Goal: Task Accomplishment & Management: Manage account settings

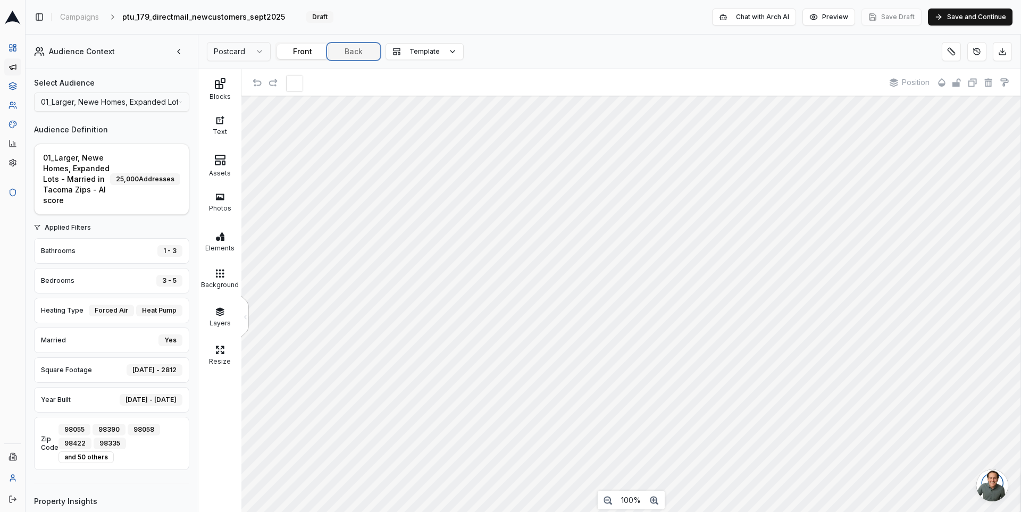
click at [343, 49] on button "Back" at bounding box center [353, 51] width 51 height 15
click at [230, 166] on div "Assets" at bounding box center [220, 171] width 38 height 11
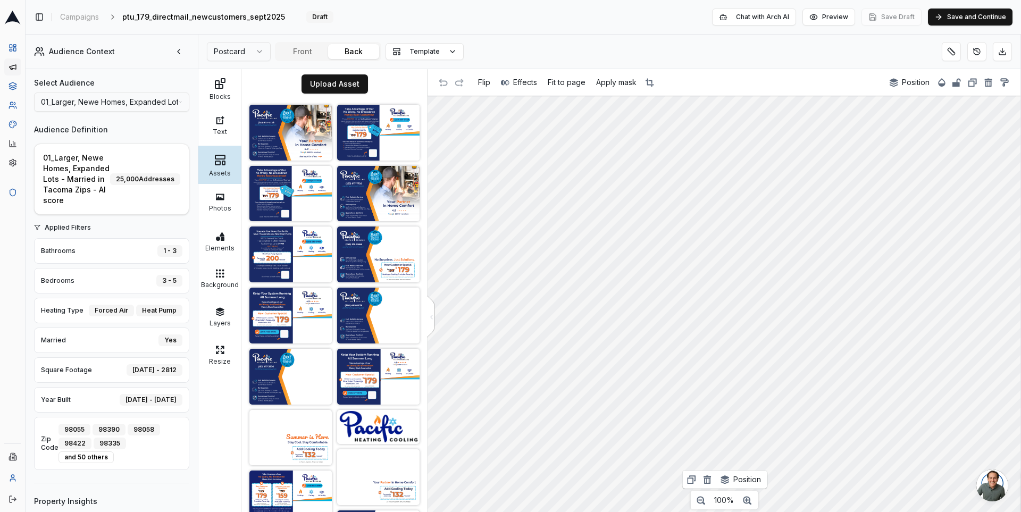
click at [493, 37] on div "Postcard Front Back Template" at bounding box center [609, 52] width 822 height 35
click at [10, 126] on icon at bounding box center [13, 124] width 9 height 9
click at [290, 52] on button "Front" at bounding box center [302, 51] width 51 height 15
click at [237, 15] on span "ptu_179_directmail_newcustomers_sept2025" at bounding box center [203, 17] width 163 height 11
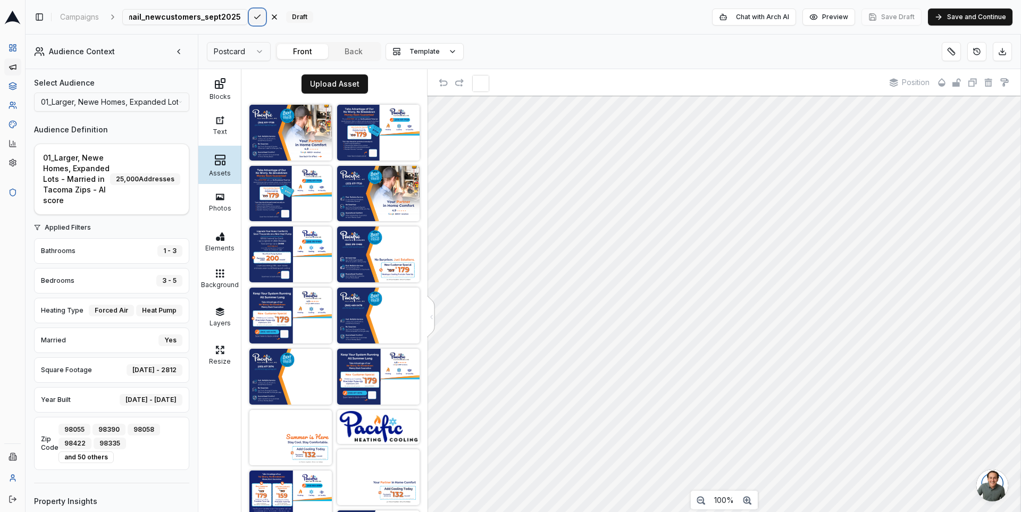
click at [231, 19] on div "ptu_179_directmail_newcustomers_sept2025 Save Cancel" at bounding box center [202, 17] width 160 height 16
click at [345, 50] on button "Back" at bounding box center [353, 51] width 51 height 15
click at [652, 354] on span "Edit QR code URL" at bounding box center [652, 354] width 62 height 10
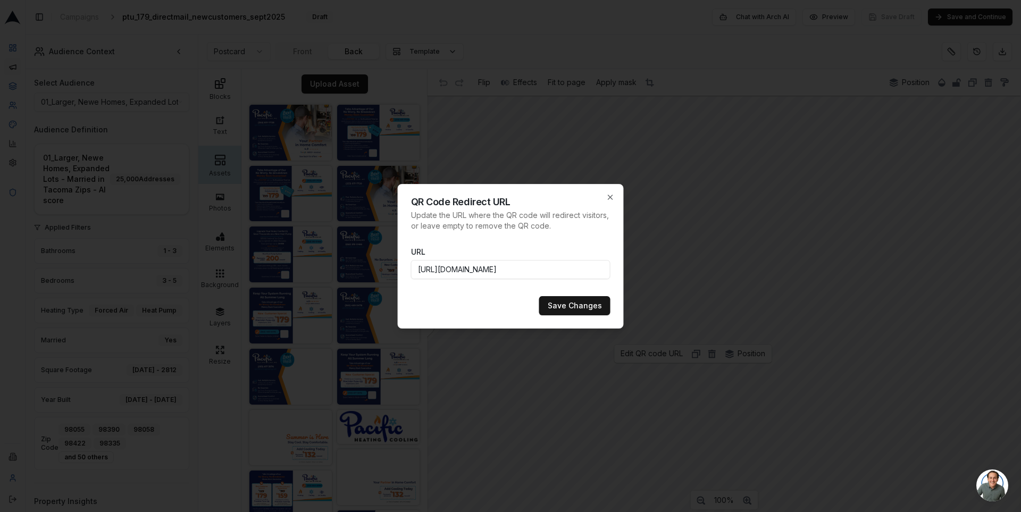
click at [551, 270] on input "https://www.pacificheatingcooling.com/heating/heating-maintenance-179/?utm_sour…" at bounding box center [510, 269] width 199 height 19
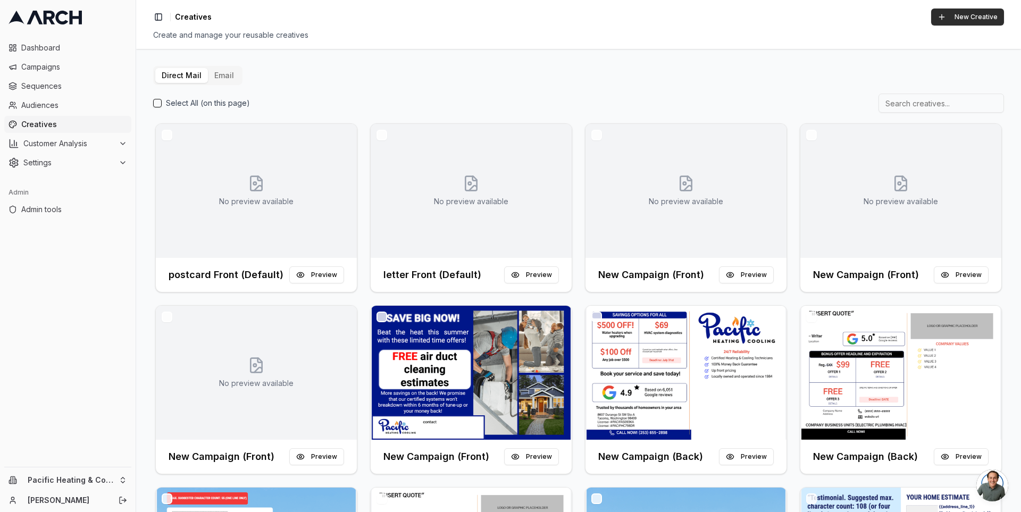
click at [959, 19] on button "New Creative" at bounding box center [967, 17] width 73 height 17
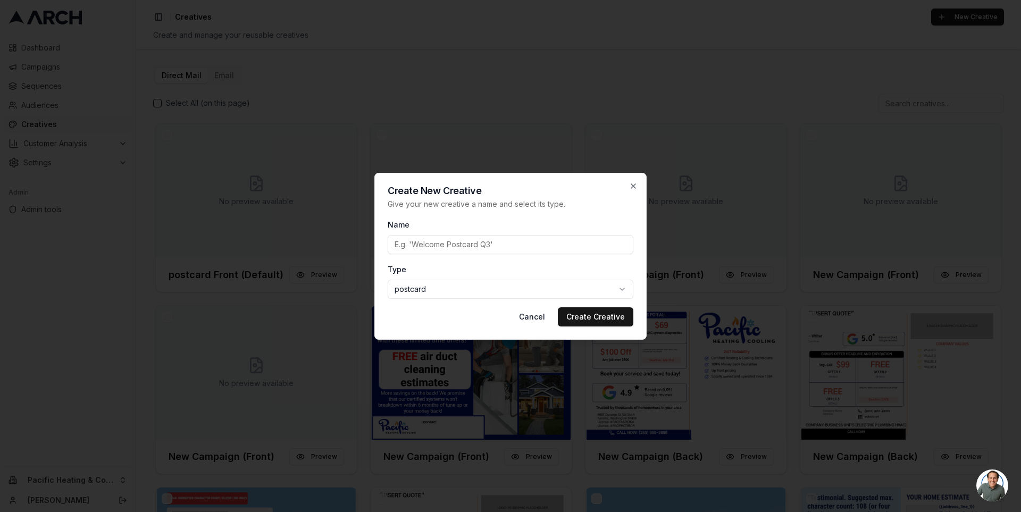
paste input "ptu_179_directmail_newcustomers_sept2025"
type input "ptu_179_directmail_newcustomers_sept2025"
click at [602, 311] on button "Create Creative" at bounding box center [596, 316] width 76 height 19
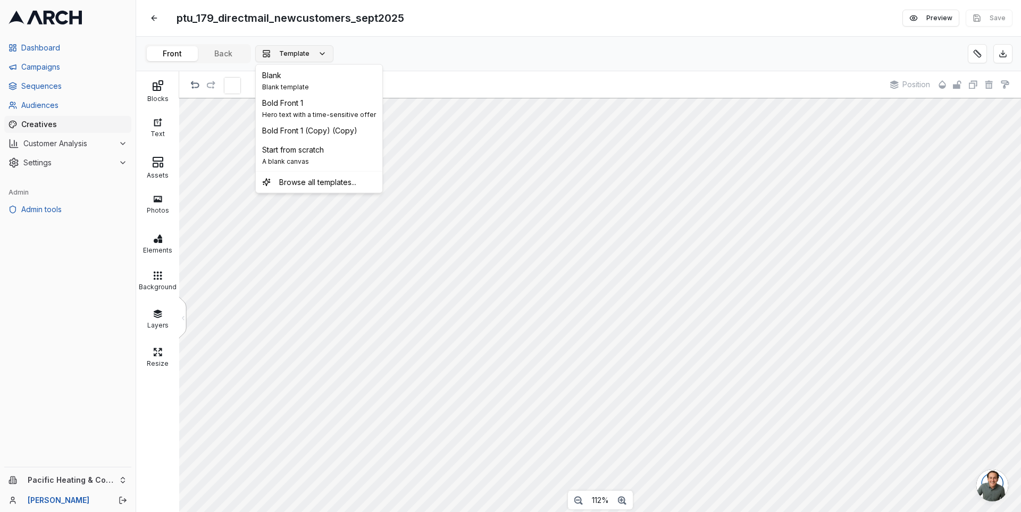
click at [298, 51] on span "Template" at bounding box center [294, 53] width 30 height 9
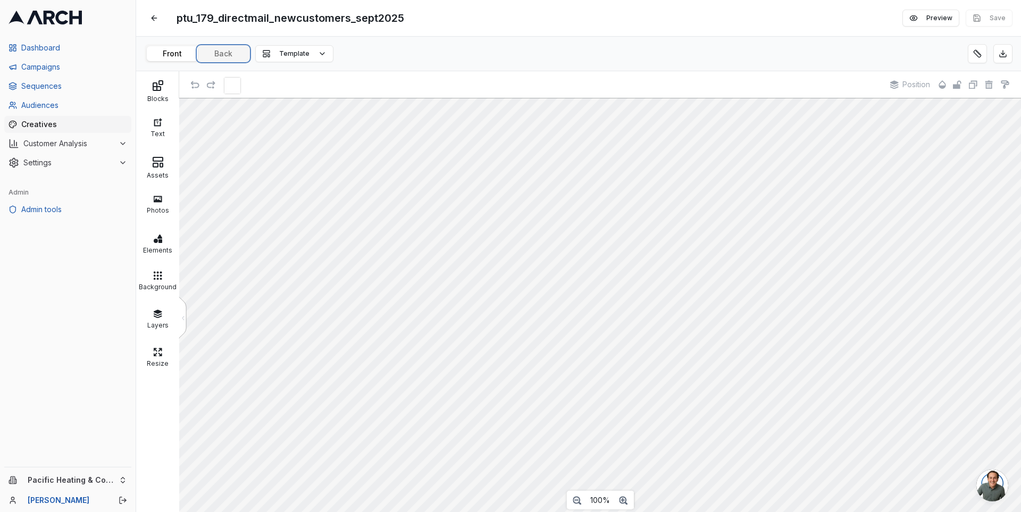
click at [227, 55] on button "Back" at bounding box center [223, 53] width 51 height 15
click at [159, 171] on div "Assets" at bounding box center [158, 174] width 38 height 11
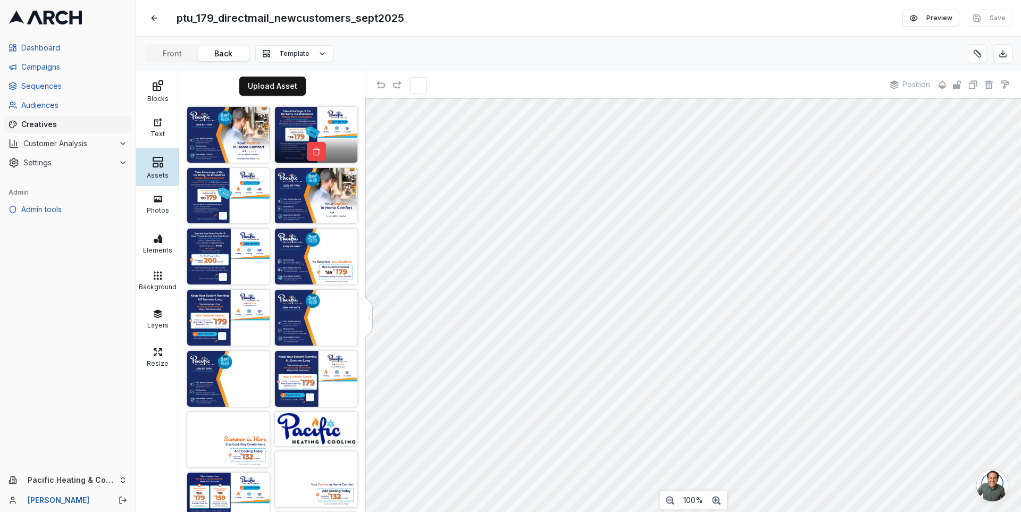
click at [289, 115] on img at bounding box center [316, 135] width 82 height 56
click at [989, 20] on button "Save" at bounding box center [989, 18] width 47 height 17
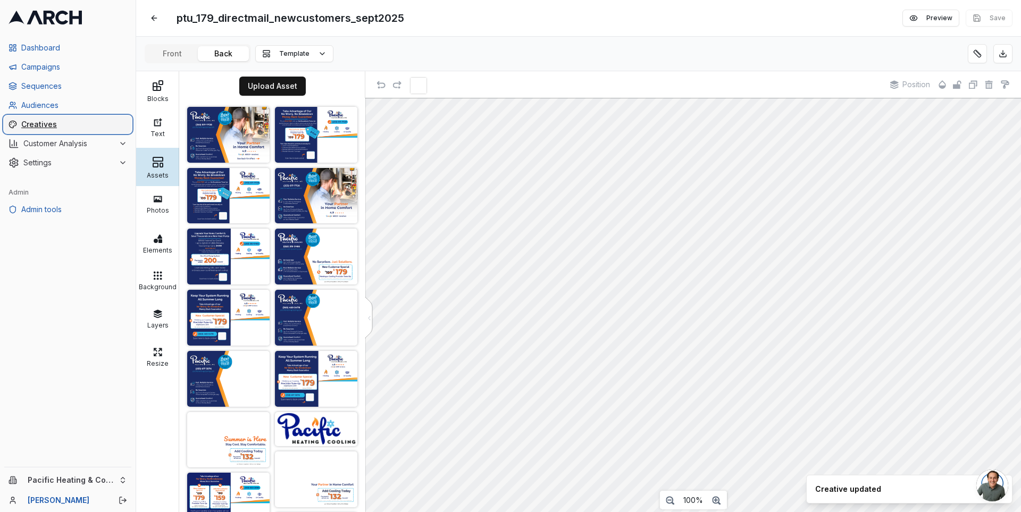
click at [45, 120] on span "Creatives" at bounding box center [74, 124] width 106 height 11
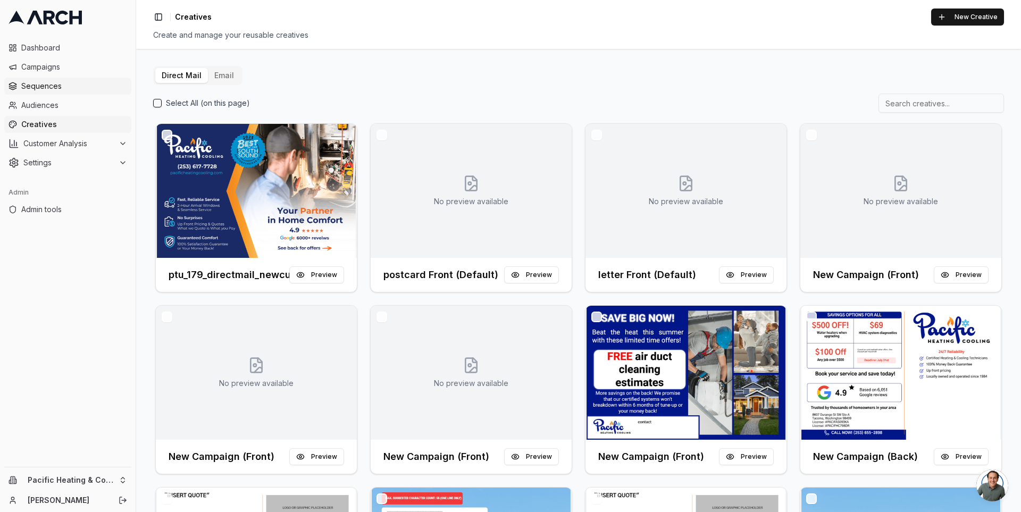
click at [81, 87] on span "Sequences" at bounding box center [74, 86] width 106 height 11
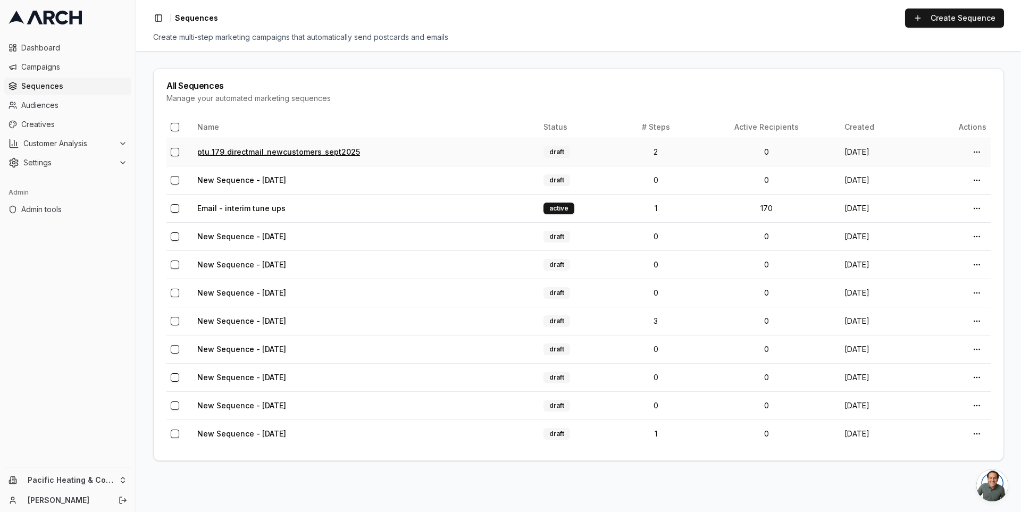
click at [279, 148] on link "ptu_179_directmail_newcustomers_sept2025" at bounding box center [278, 151] width 163 height 9
click at [248, 176] on link "New Sequence - Oct 2, 2025" at bounding box center [241, 180] width 89 height 9
click at [254, 177] on link "New Sequence - Oct 2, 2025" at bounding box center [241, 180] width 89 height 9
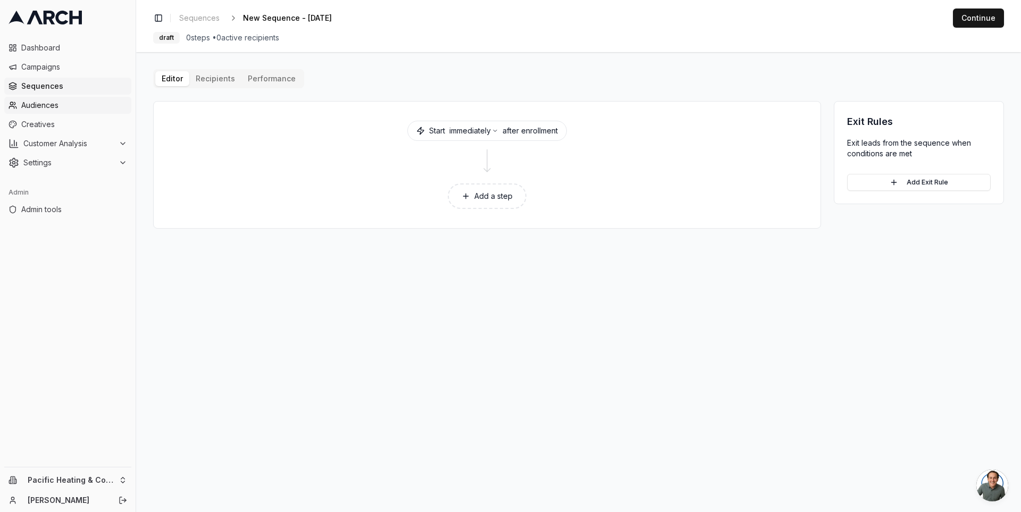
click at [53, 101] on span "Audiences" at bounding box center [74, 105] width 106 height 11
click at [74, 120] on span "Creatives" at bounding box center [74, 124] width 106 height 11
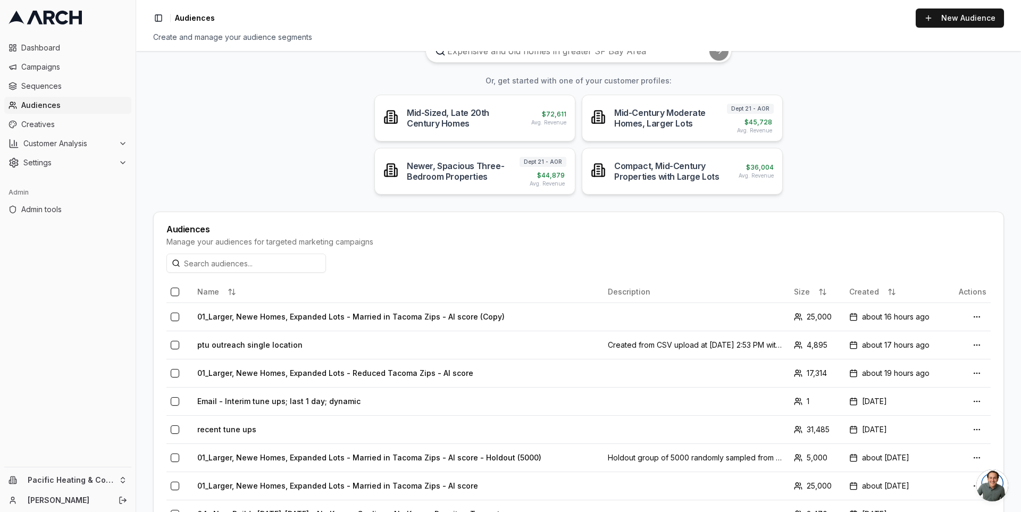
scroll to position [67, 0]
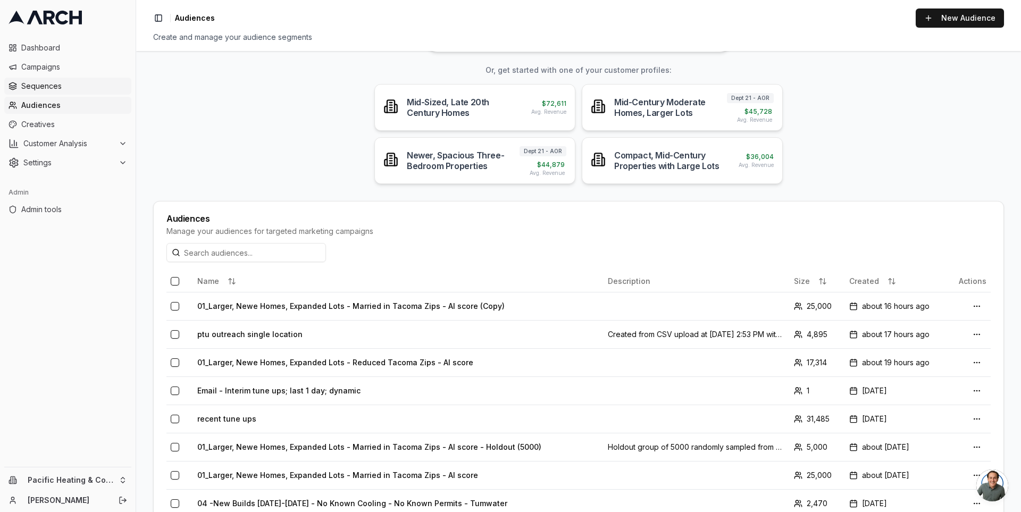
click at [80, 87] on span "Sequences" at bounding box center [74, 86] width 106 height 11
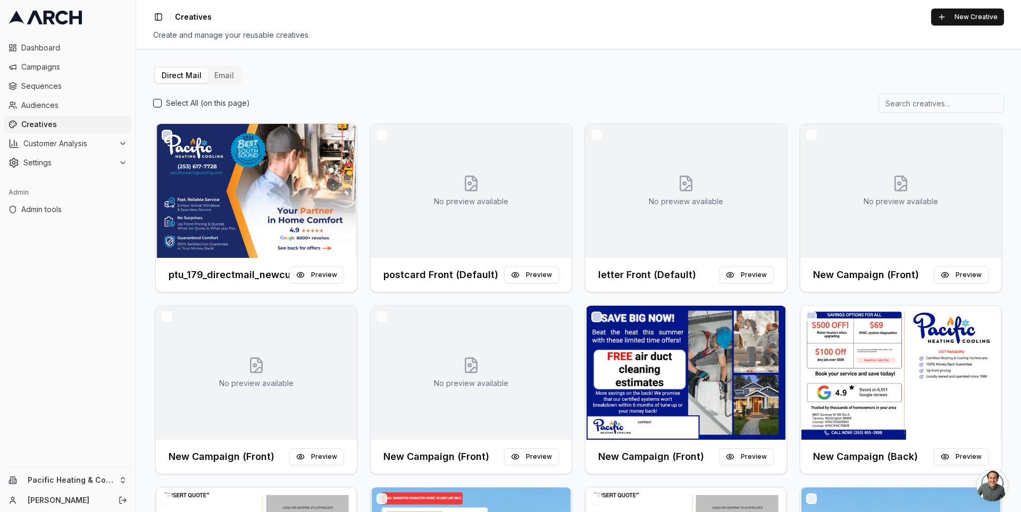
click at [323, 74] on div "Direct Mail Email Select All (on this page) ptu_179_directmail_newcustomers_sep…" at bounding box center [578, 378] width 851 height 624
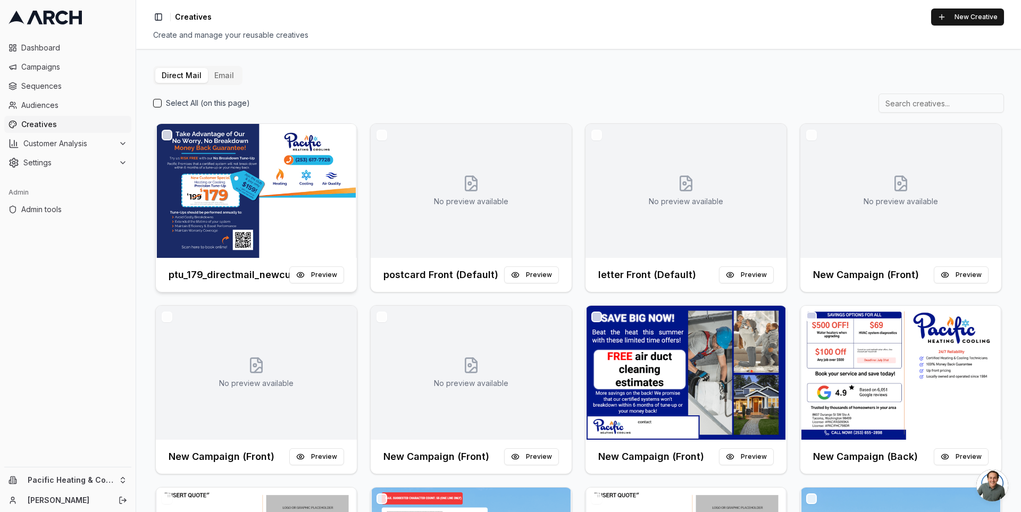
click at [268, 147] on img at bounding box center [256, 191] width 201 height 134
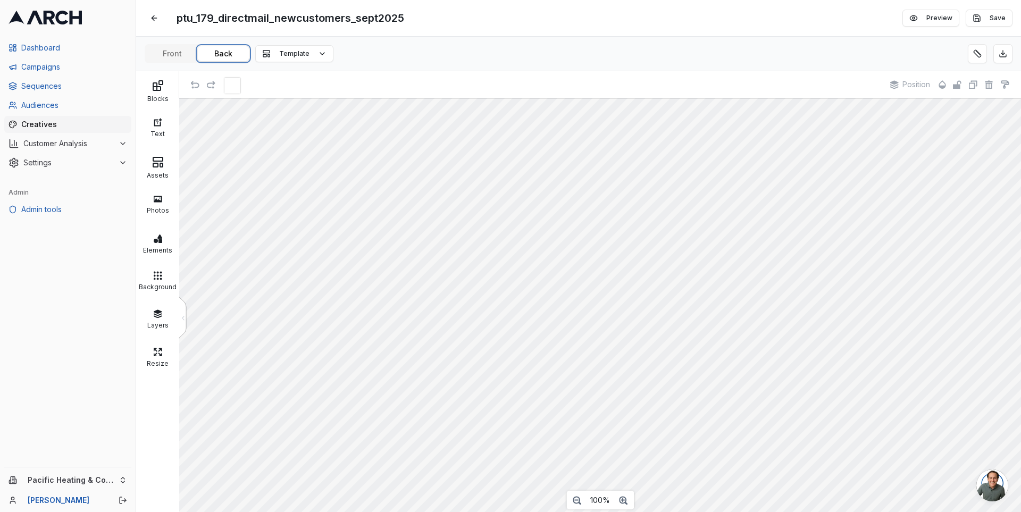
click at [218, 47] on button "Back" at bounding box center [223, 53] width 51 height 15
click at [47, 123] on span "Creatives" at bounding box center [74, 124] width 106 height 11
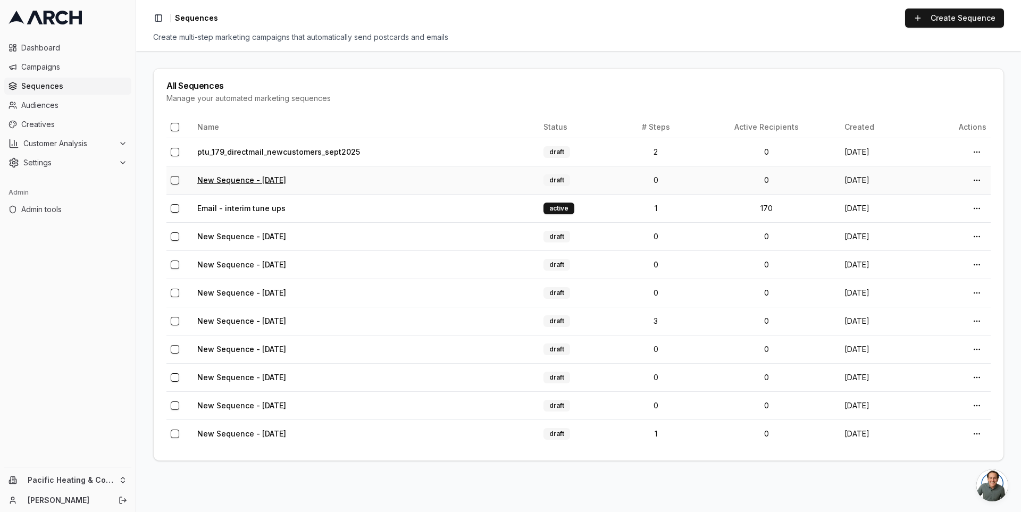
click at [245, 176] on link "New Sequence - Oct 2, 2025" at bounding box center [241, 180] width 89 height 9
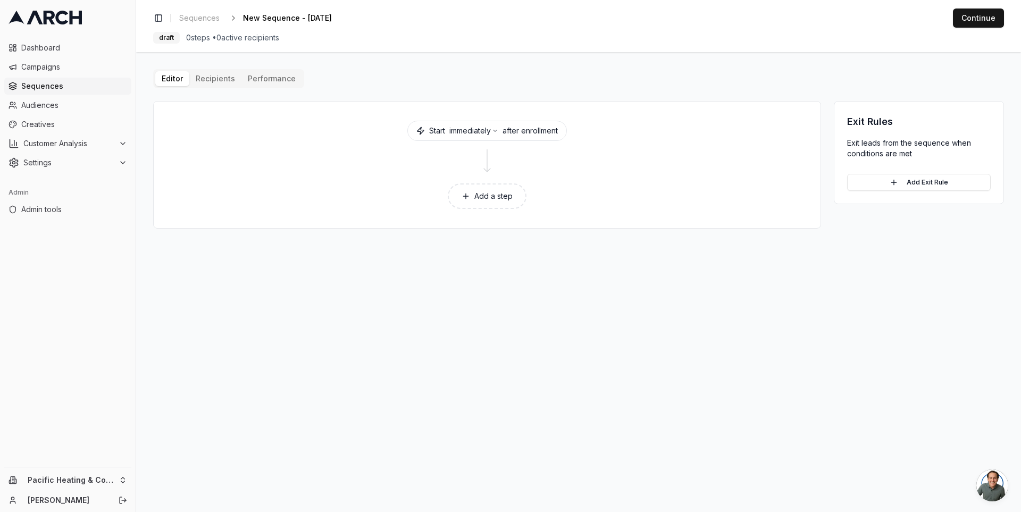
click at [480, 195] on button "Add a step" at bounding box center [487, 197] width 79 height 26
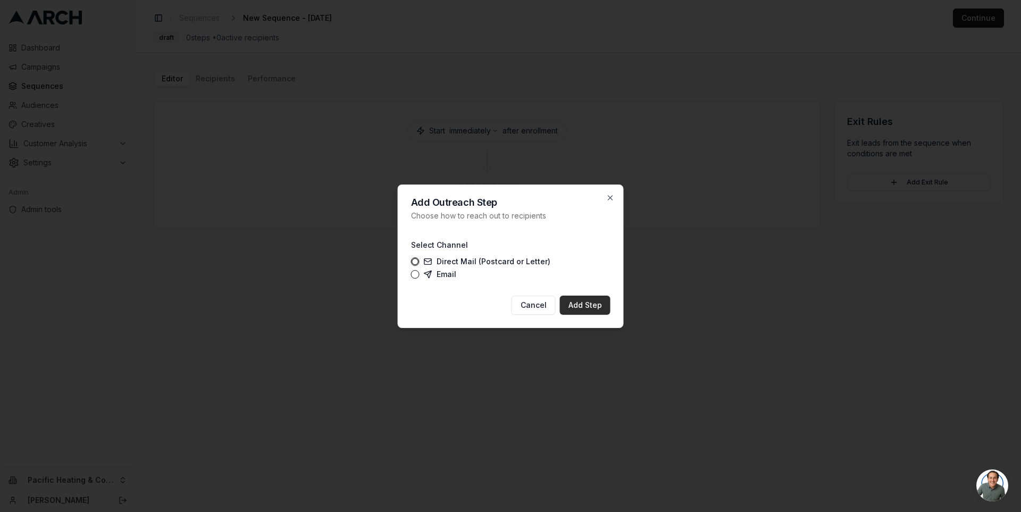
click at [595, 306] on button "Add Step" at bounding box center [585, 305] width 51 height 19
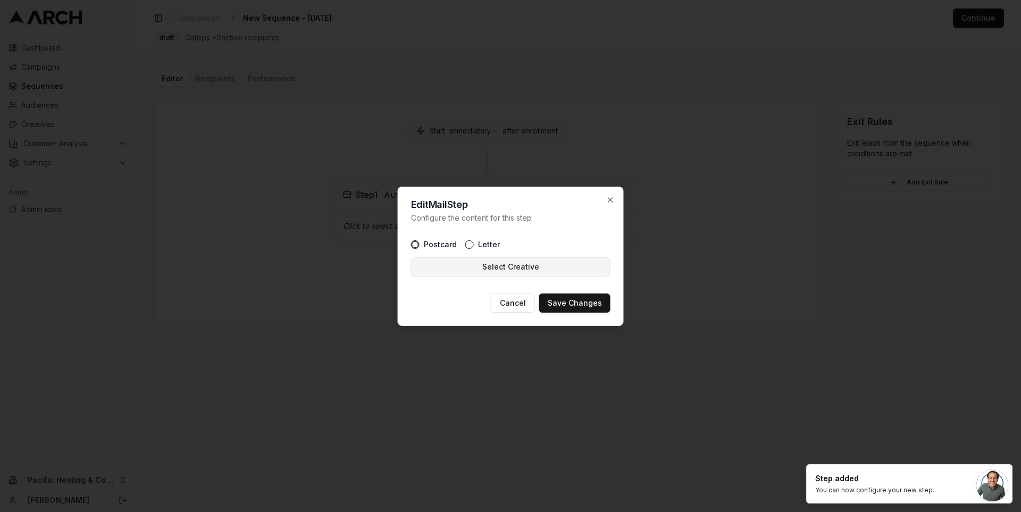
click at [535, 261] on button "Select Creative" at bounding box center [510, 266] width 199 height 19
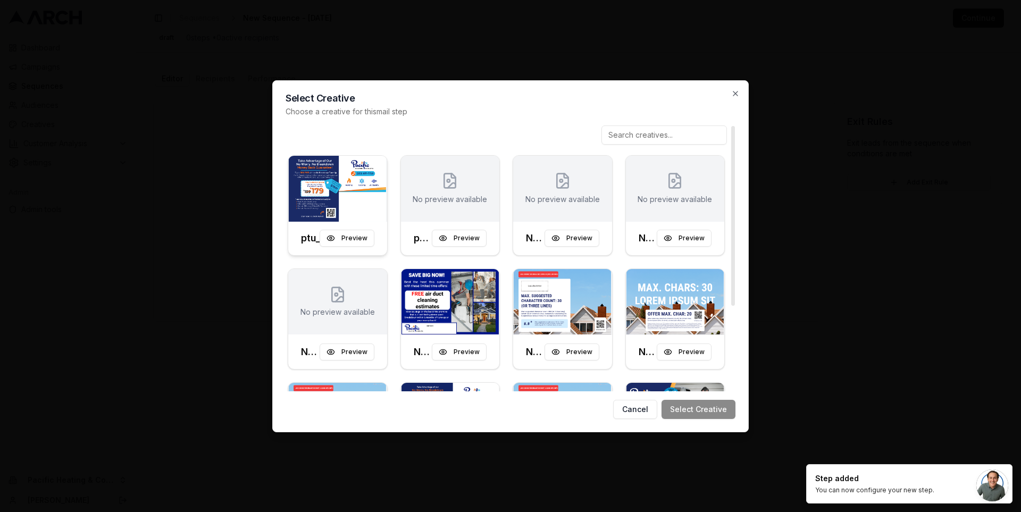
click at [341, 179] on img at bounding box center [337, 189] width 99 height 66
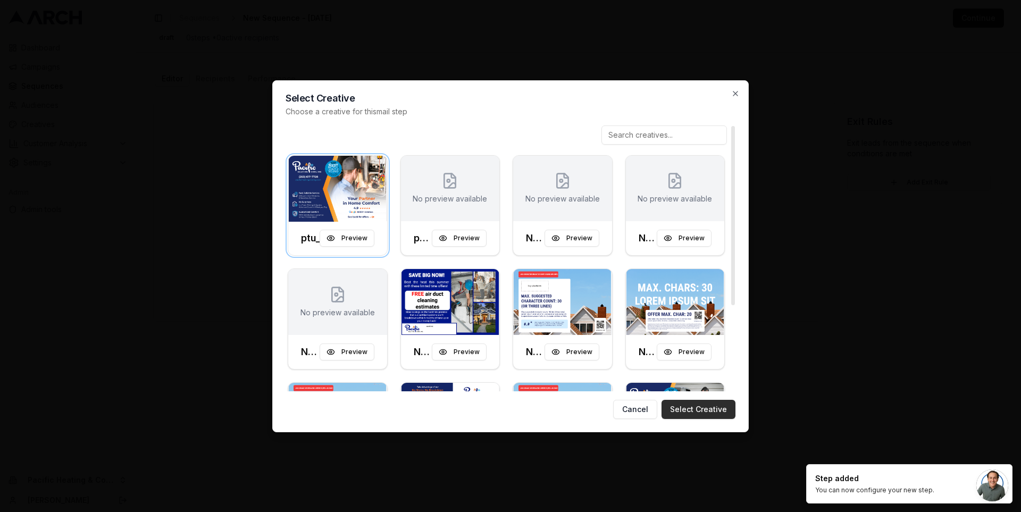
click at [709, 408] on button "Select Creative" at bounding box center [699, 409] width 74 height 19
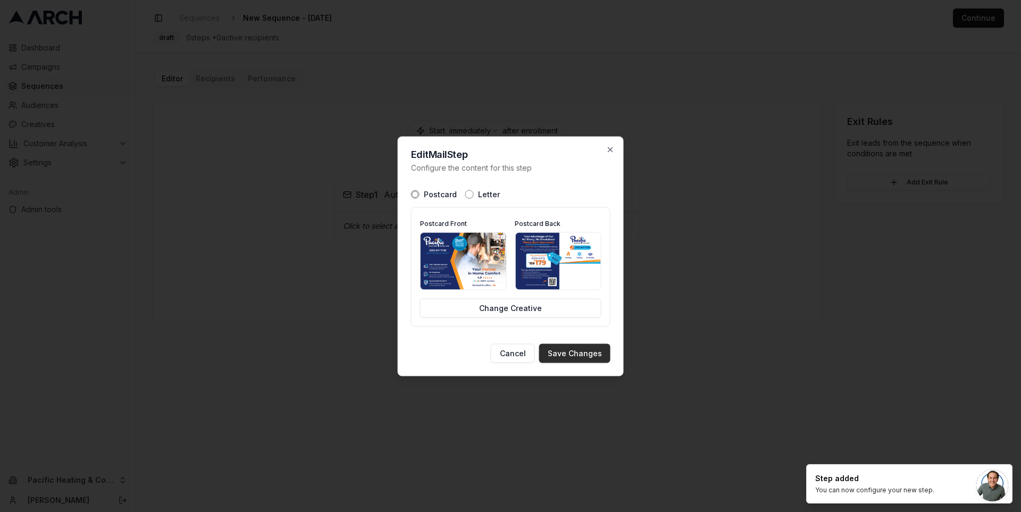
click at [589, 355] on button "Save Changes" at bounding box center [574, 353] width 71 height 19
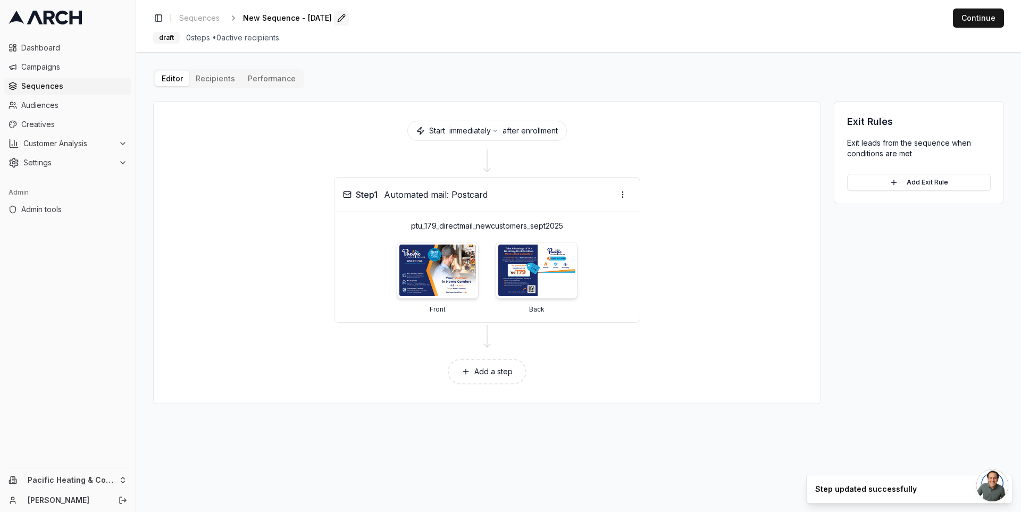
click at [349, 17] on button "Edit" at bounding box center [341, 18] width 15 height 15
type input "october"
type input "October prospecting blast"
click at [371, 20] on div "Save Cancel" at bounding box center [387, 18] width 32 height 15
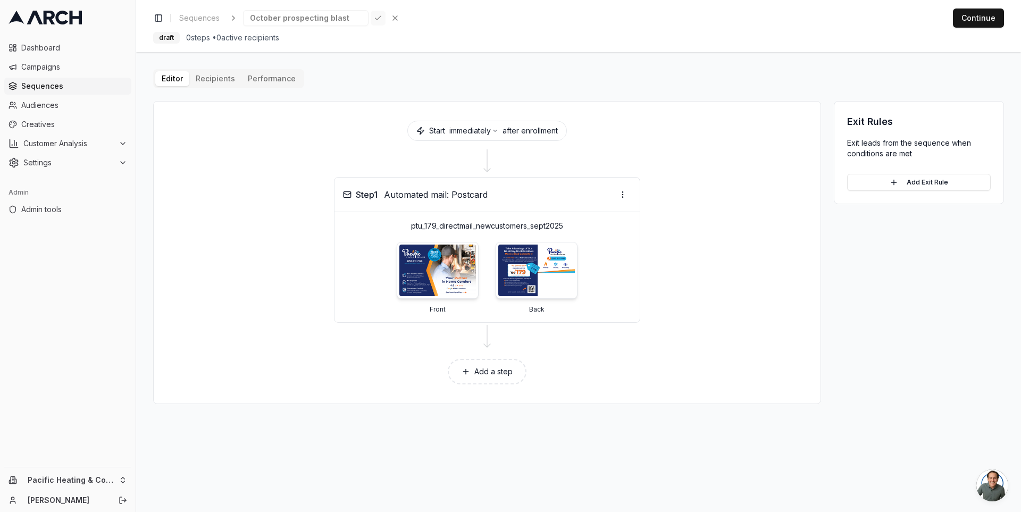
scroll to position [0, 0]
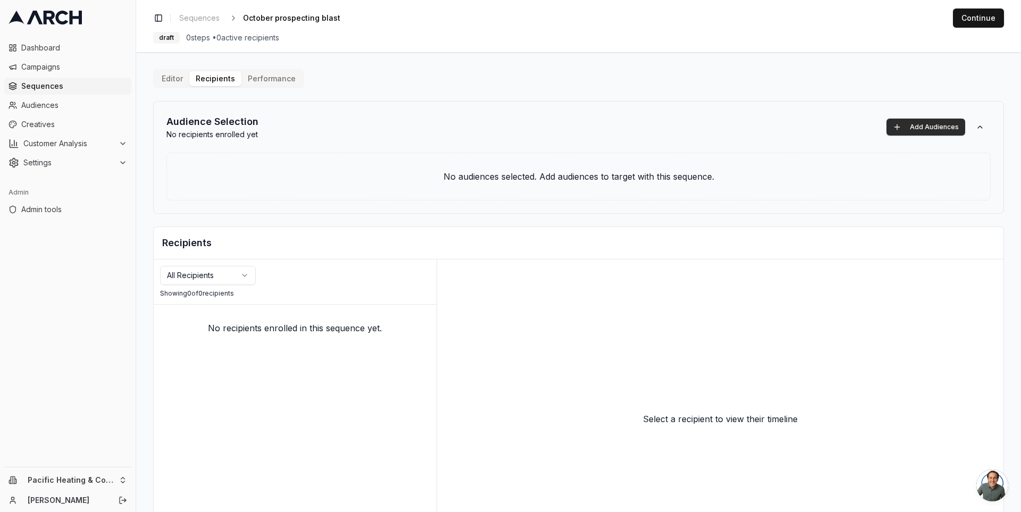
click at [924, 121] on button "Add Audiences" at bounding box center [926, 127] width 79 height 17
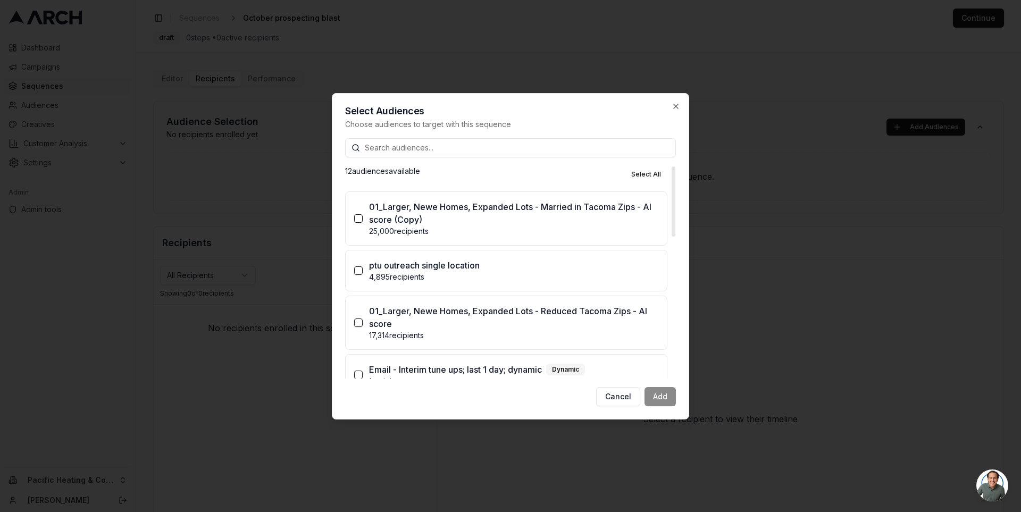
click at [508, 309] on p "01_Larger, Newe Homes, Expanded Lots - Reduced Tacoma Zips - AI score" at bounding box center [513, 318] width 289 height 26
click at [363, 319] on button "01_Larger, Newe Homes, Expanded Lots - Reduced Tacoma Zips - AI score 17,314 re…" at bounding box center [358, 323] width 9 height 9
click at [651, 393] on button "Add (1)" at bounding box center [656, 396] width 40 height 19
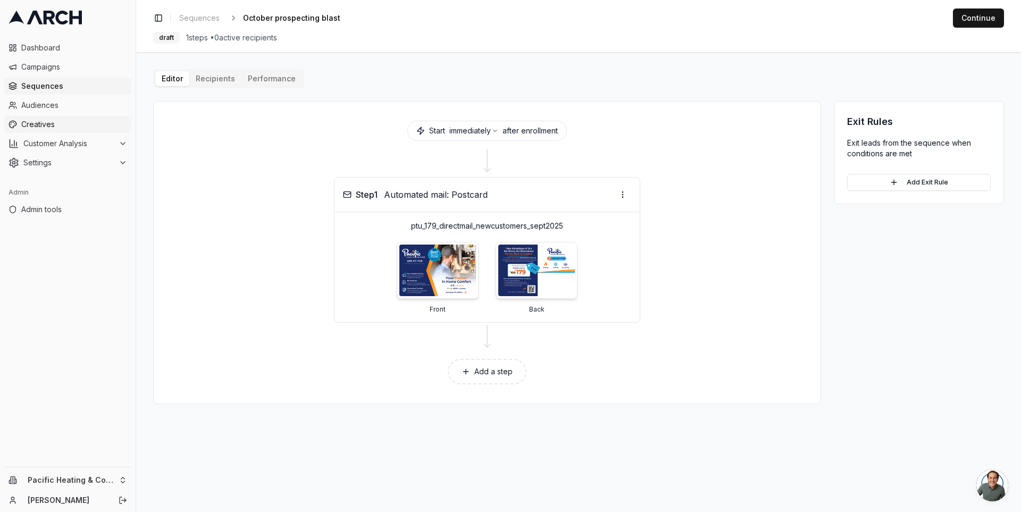
click at [64, 123] on span "Creatives" at bounding box center [74, 124] width 106 height 11
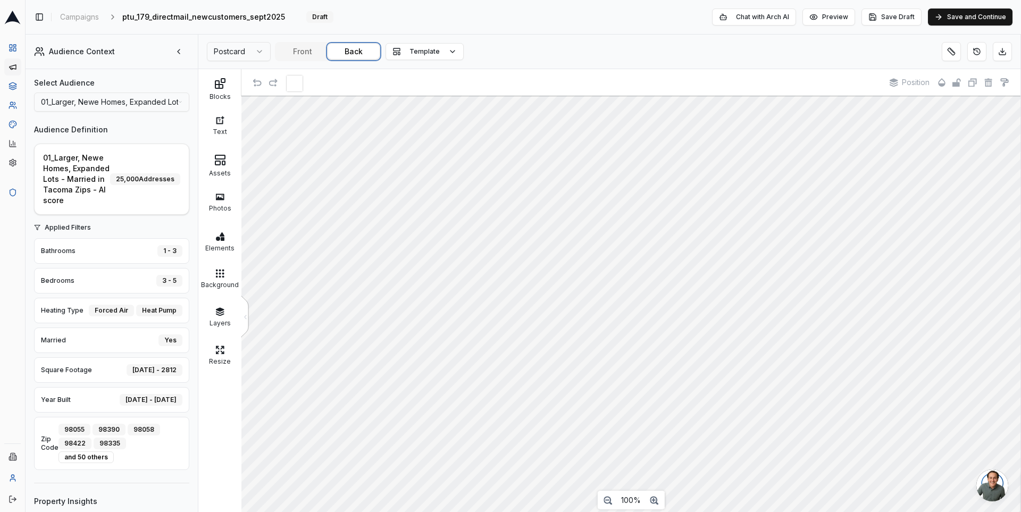
click at [347, 52] on button "Back" at bounding box center [353, 51] width 51 height 15
click at [296, 51] on button "Front" at bounding box center [302, 51] width 51 height 15
click at [342, 51] on button "Back" at bounding box center [353, 51] width 51 height 15
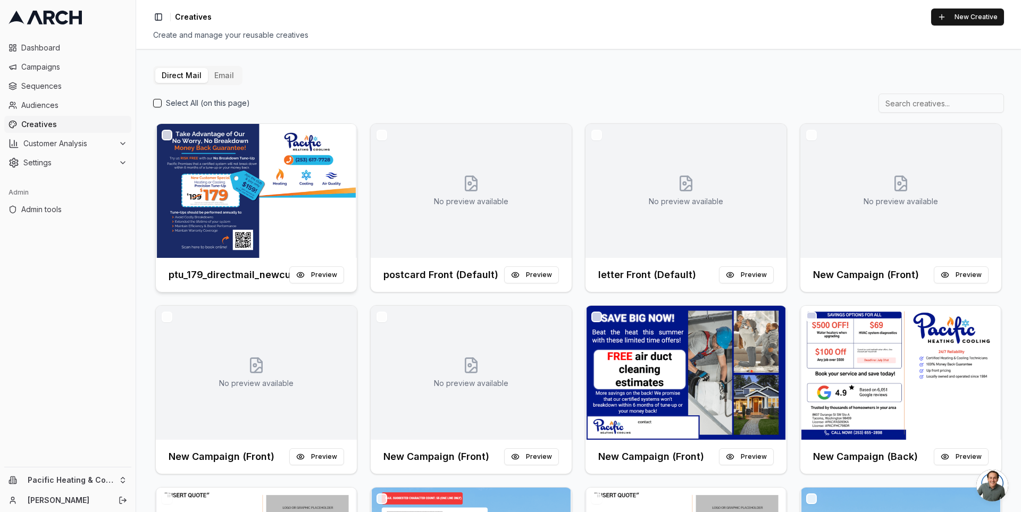
click at [244, 173] on img at bounding box center [256, 191] width 201 height 134
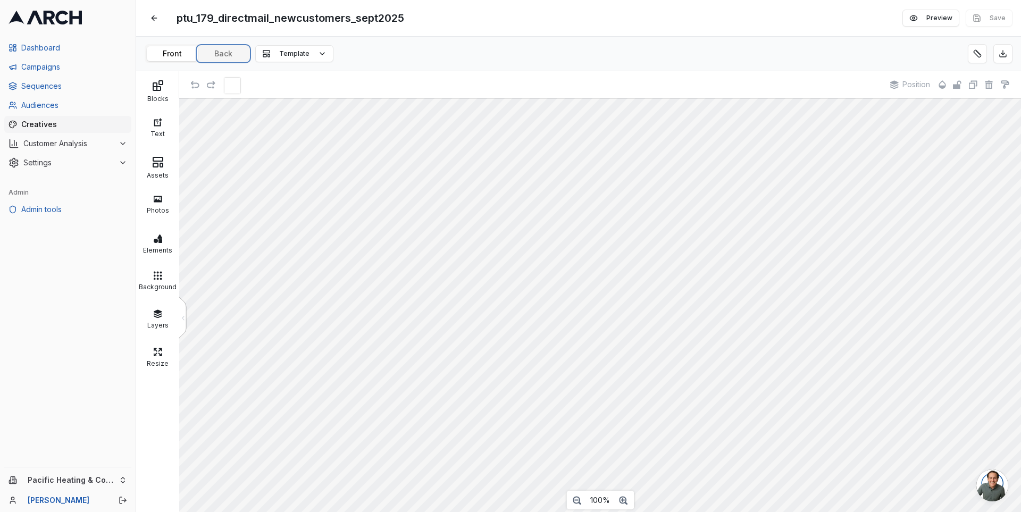
click at [220, 49] on button "Back" at bounding box center [223, 53] width 51 height 15
click at [56, 20] on icon at bounding box center [61, 18] width 13 height 14
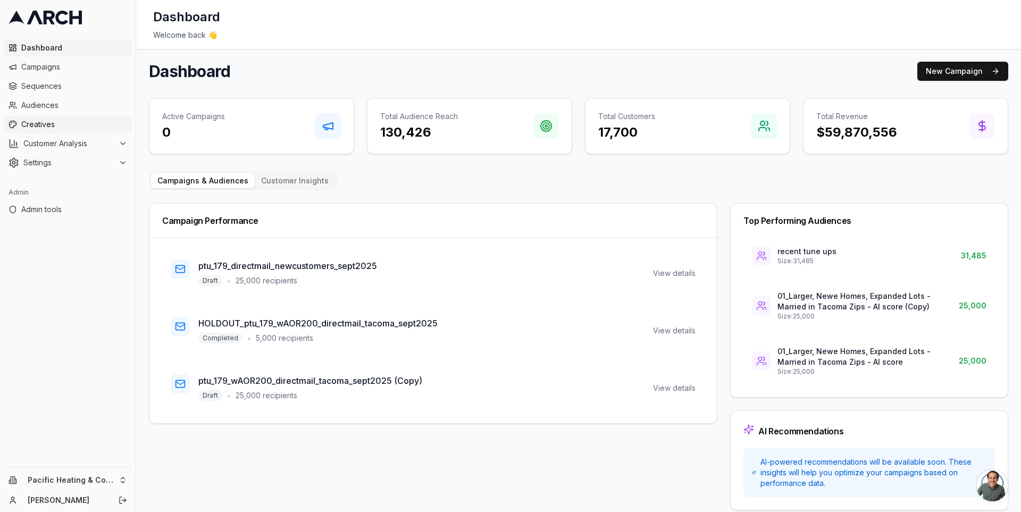
click at [68, 123] on span "Creatives" at bounding box center [74, 124] width 106 height 11
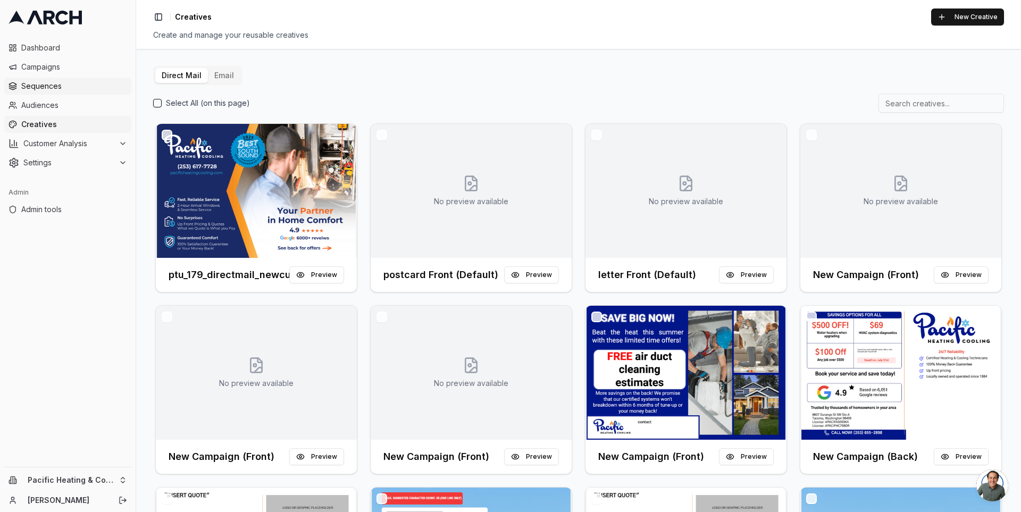
click at [78, 89] on span "Sequences" at bounding box center [74, 86] width 106 height 11
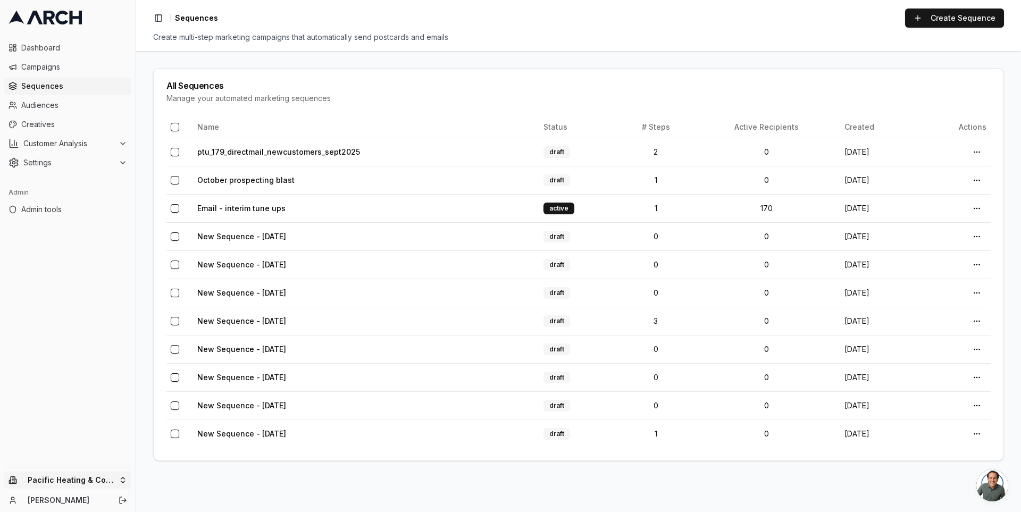
click at [113, 479] on html "Dashboard Campaigns Sequences Audiences Creatives Customer Analysis Settings Ad…" at bounding box center [510, 256] width 1021 height 512
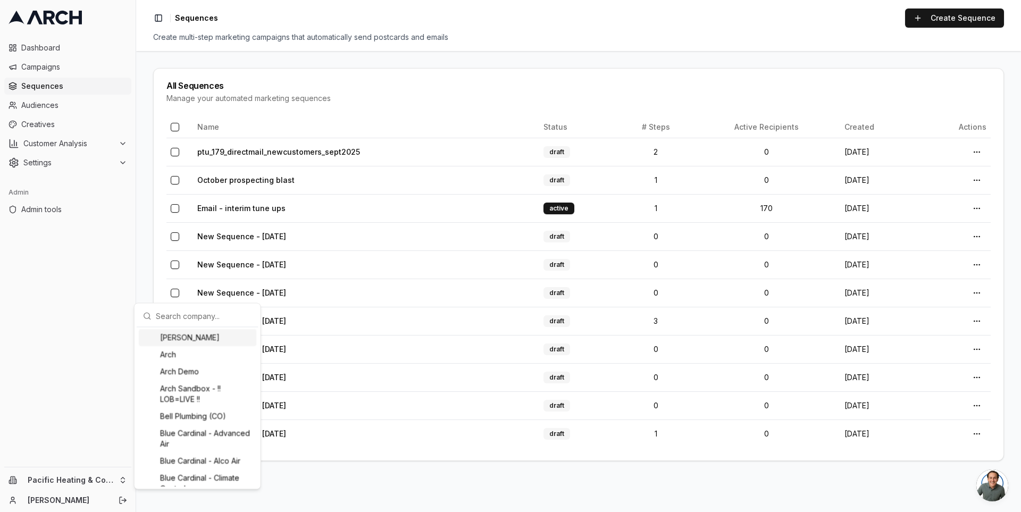
click at [54, 20] on html "Dashboard Campaigns Sequences Audiences Creatives Customer Analysis Settings Ad…" at bounding box center [510, 256] width 1021 height 512
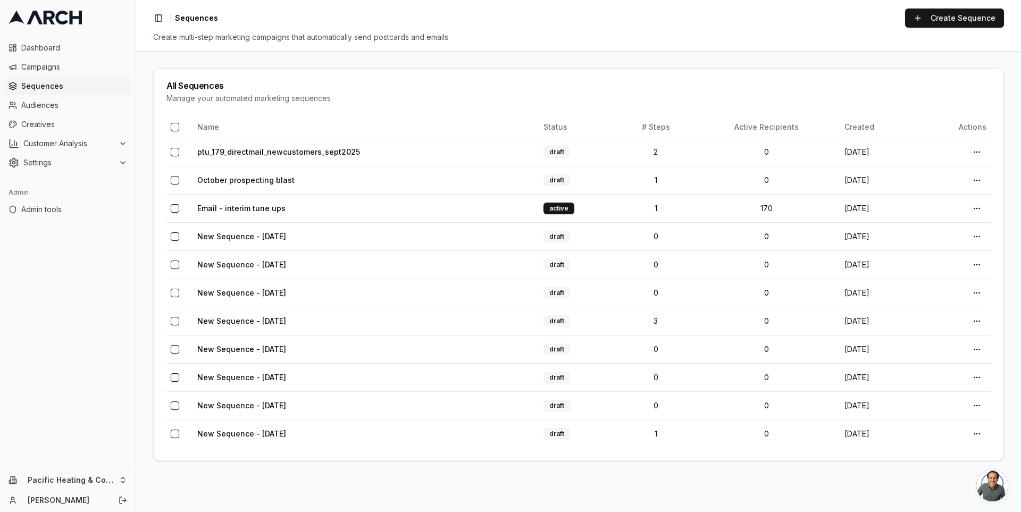
click at [67, 16] on icon at bounding box center [45, 18] width 73 height 14
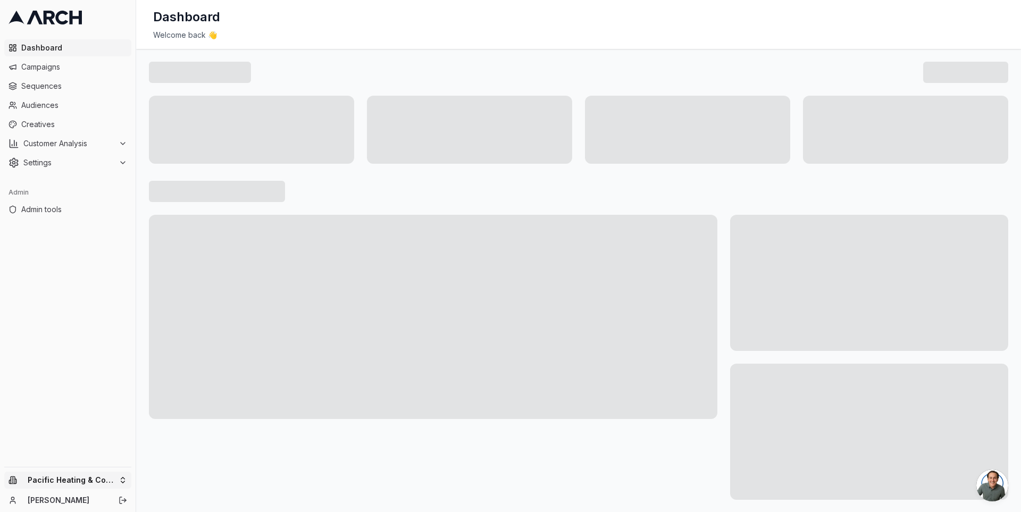
click at [119, 477] on html "Dashboard Campaigns Sequences Audiences Creatives Customer Analysis Settings Ad…" at bounding box center [510, 256] width 1021 height 512
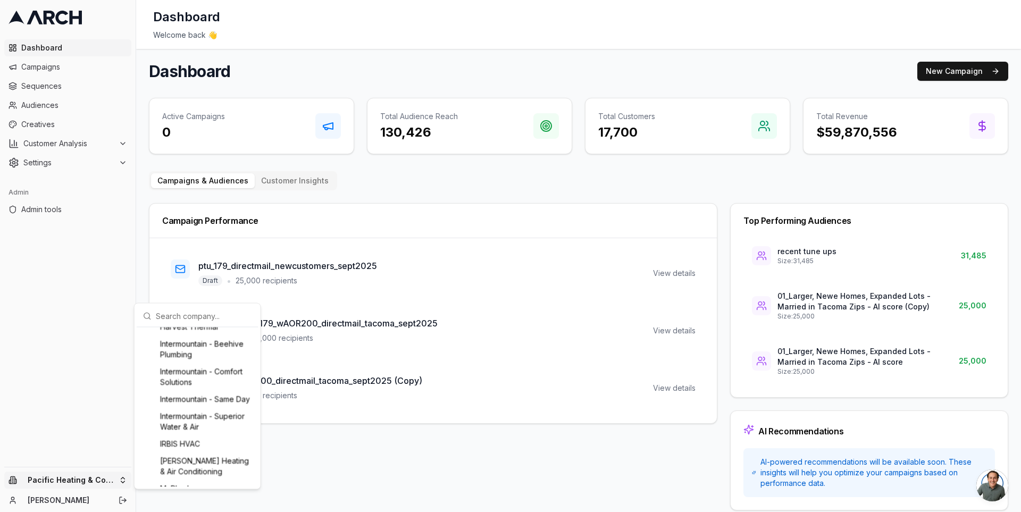
scroll to position [748, 0]
click at [190, 409] on div "Intermountain - Same Day" at bounding box center [198, 400] width 118 height 17
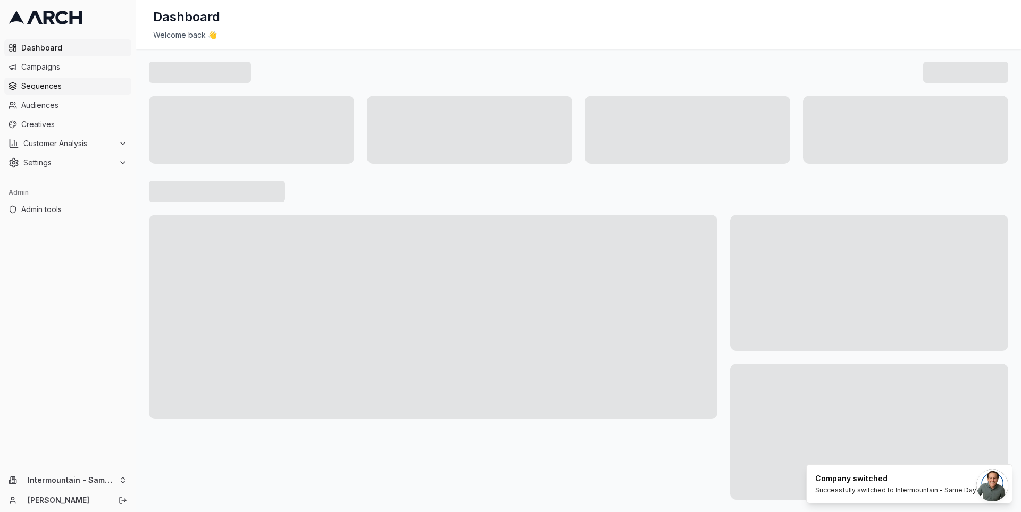
click at [68, 86] on span "Sequences" at bounding box center [74, 86] width 106 height 11
